Goal: Task Accomplishment & Management: Manage account settings

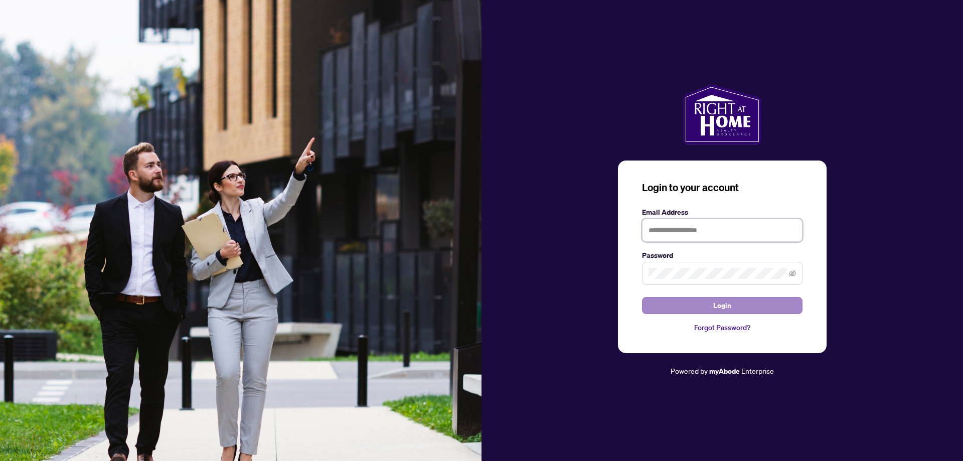
type input "**********"
drag, startPoint x: 668, startPoint y: 299, endPoint x: 662, endPoint y: 301, distance: 6.7
click at [668, 300] on button "Login" at bounding box center [722, 305] width 161 height 17
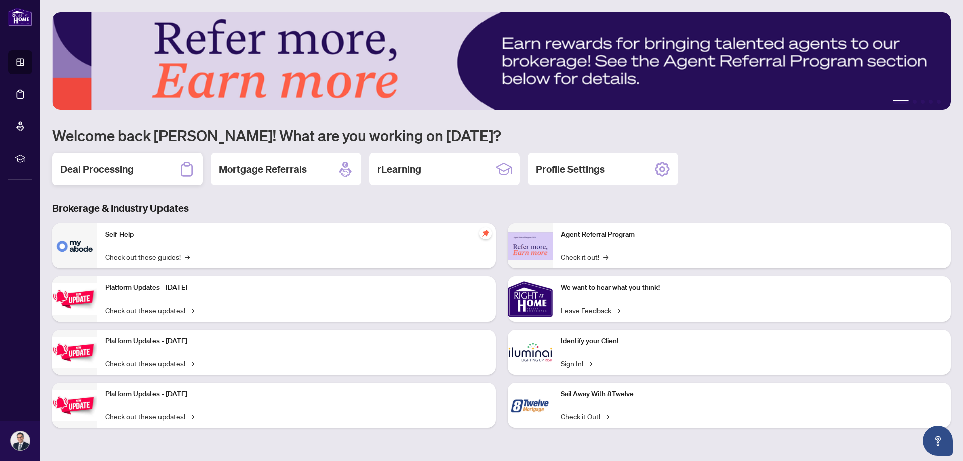
click at [110, 167] on h2 "Deal Processing" at bounding box center [97, 169] width 74 height 14
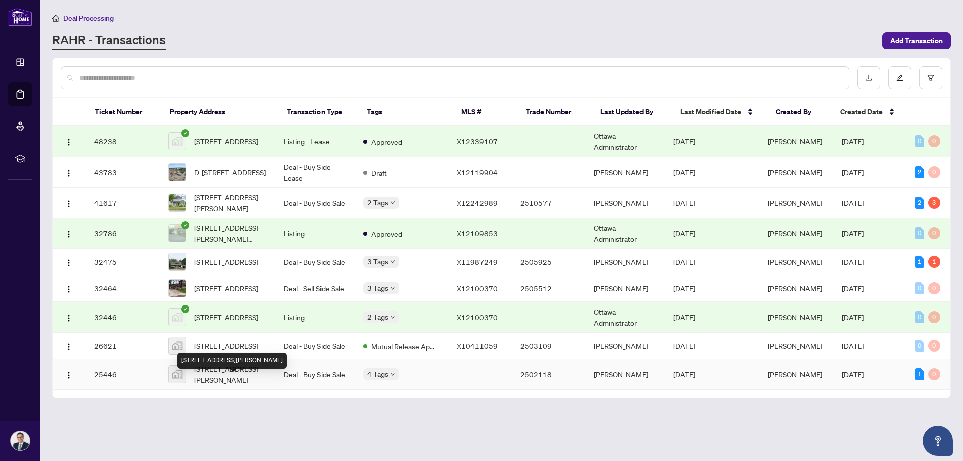
click at [248, 385] on span "[STREET_ADDRESS][PERSON_NAME]" at bounding box center [231, 374] width 74 height 22
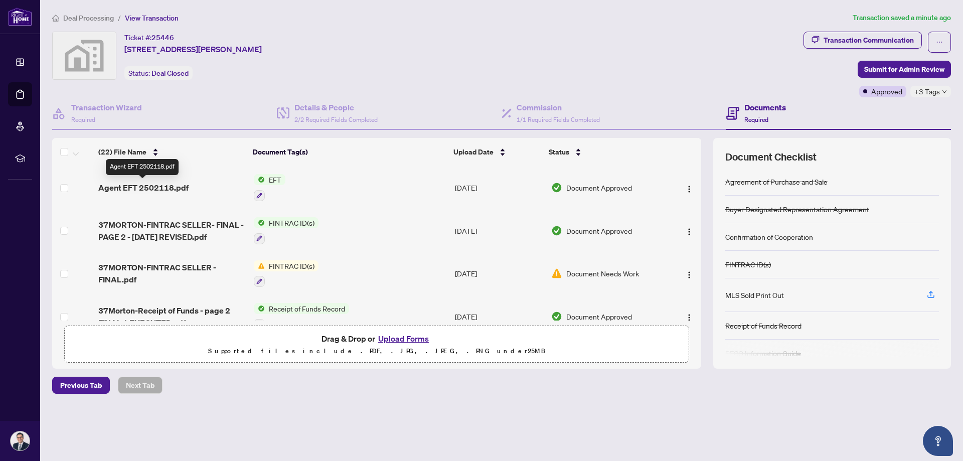
click at [171, 184] on span "Agent EFT 2502118.pdf" at bounding box center [143, 188] width 90 height 12
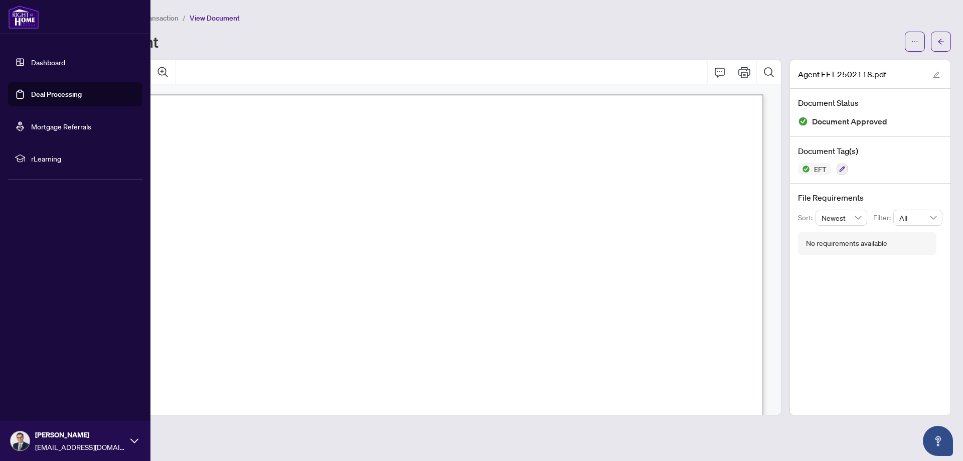
click at [46, 62] on link "Dashboard" at bounding box center [48, 62] width 34 height 9
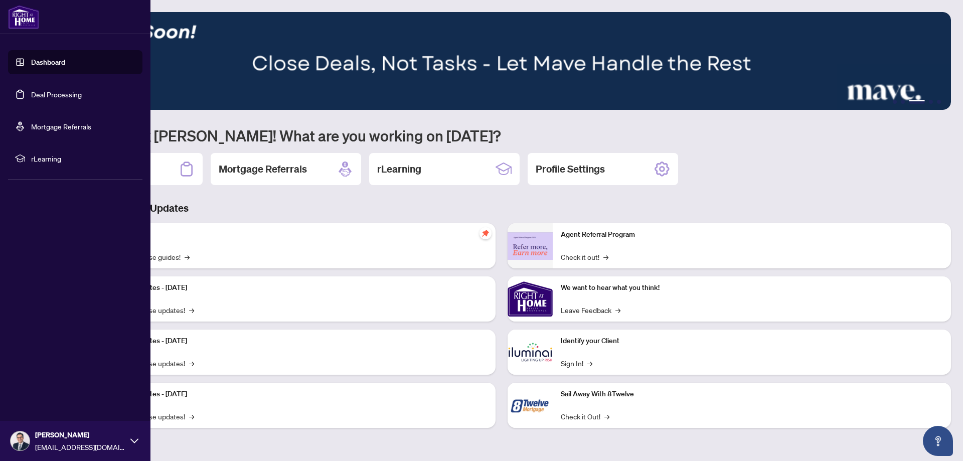
click at [43, 61] on link "Dashboard" at bounding box center [48, 62] width 34 height 9
click at [44, 61] on link "Dashboard" at bounding box center [48, 62] width 34 height 9
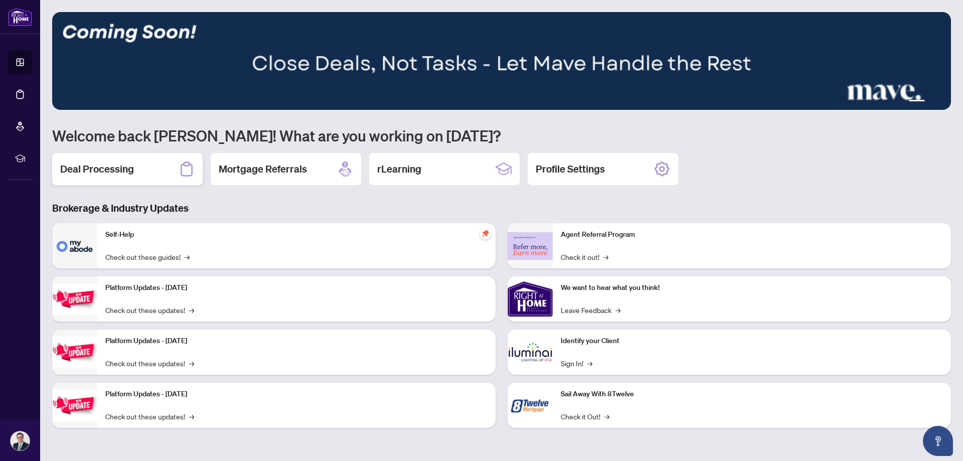
click at [118, 164] on h2 "Deal Processing" at bounding box center [97, 169] width 74 height 14
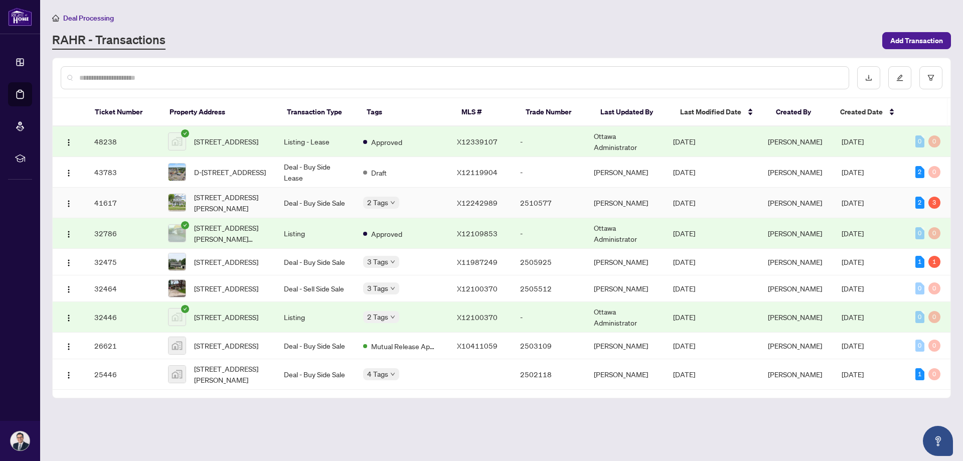
click at [107, 199] on td "41617" at bounding box center [123, 203] width 74 height 31
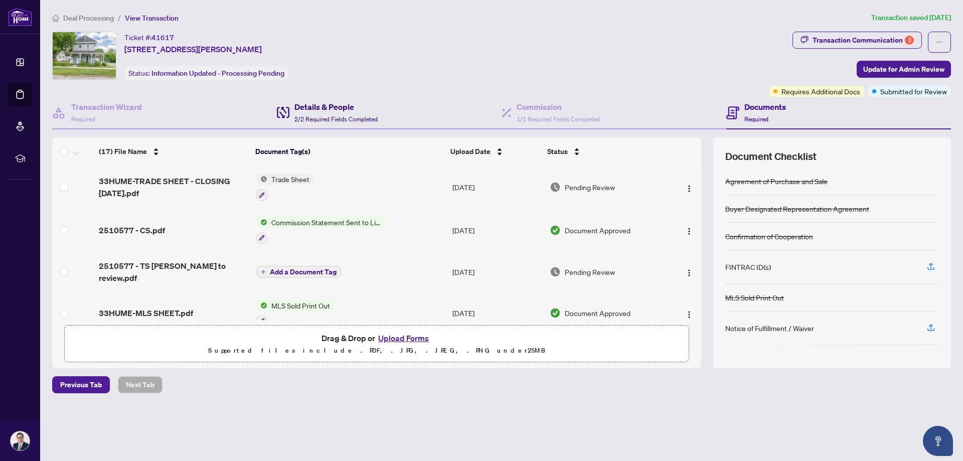
click at [338, 108] on h4 "Details & People" at bounding box center [335, 107] width 83 height 12
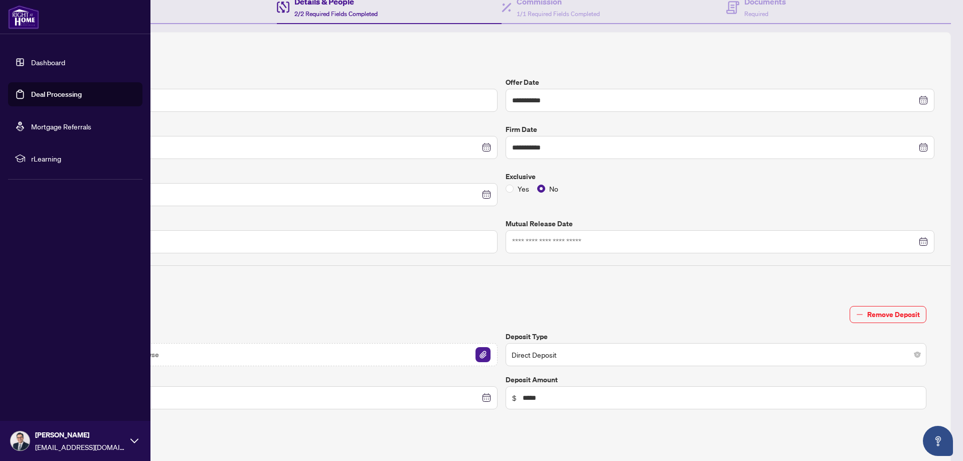
scroll to position [50, 0]
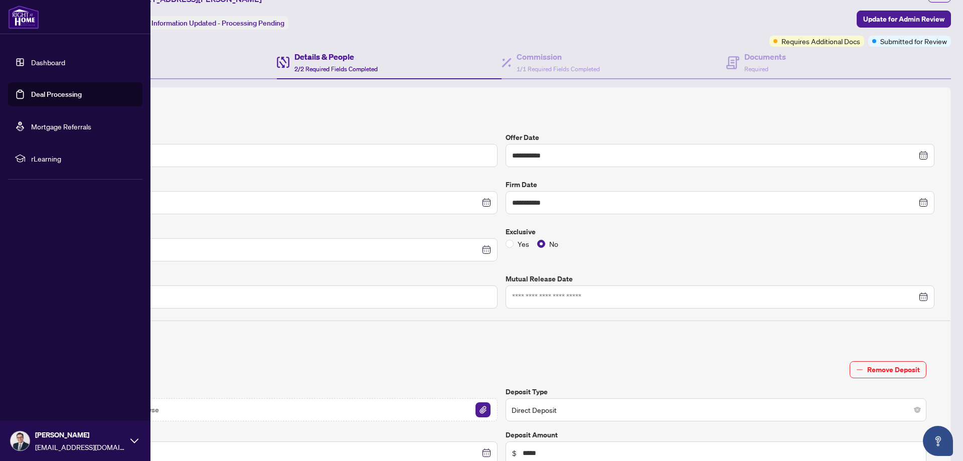
click at [47, 59] on link "Dashboard" at bounding box center [48, 62] width 34 height 9
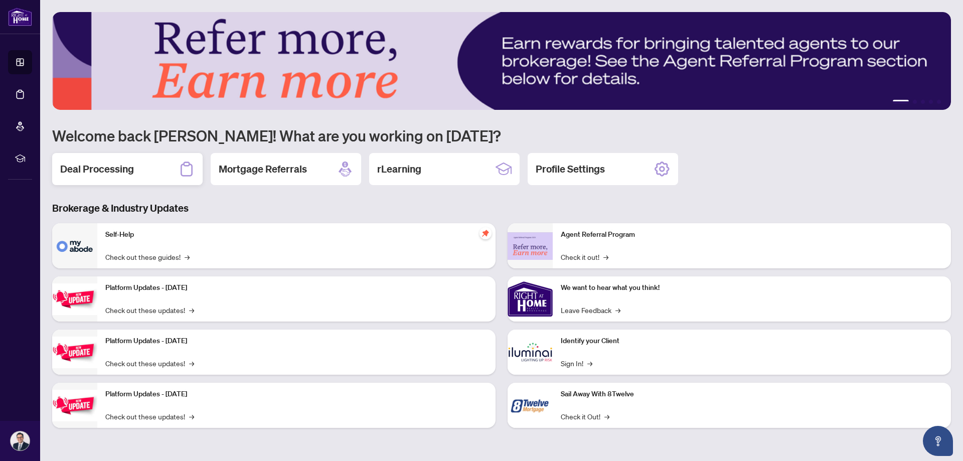
click at [138, 171] on div "Deal Processing" at bounding box center [127, 169] width 150 height 32
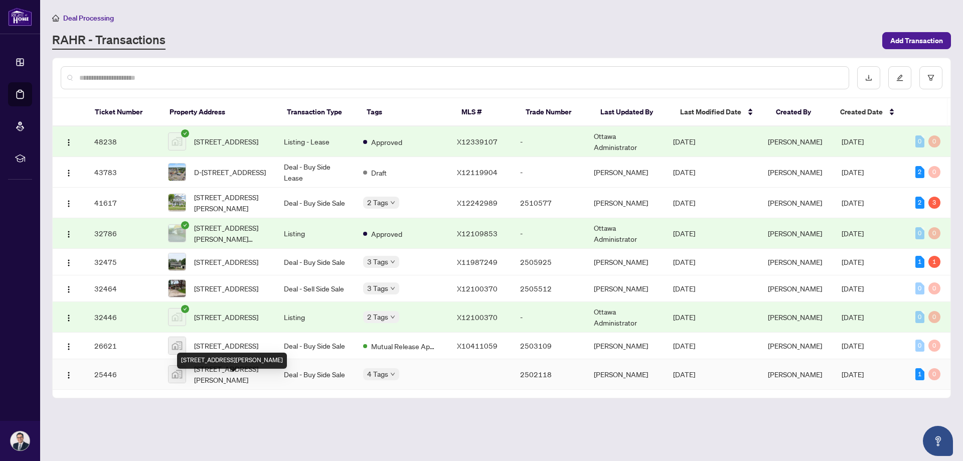
click at [216, 385] on span "[STREET_ADDRESS][PERSON_NAME]" at bounding box center [231, 374] width 74 height 22
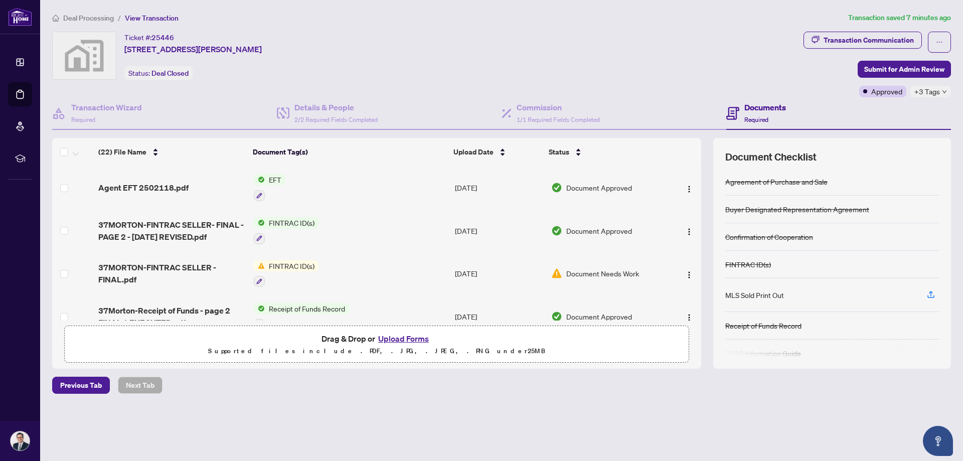
click at [190, 184] on div "Agent EFT 2502118.pdf" at bounding box center [171, 188] width 147 height 12
